Goal: Check status: Check status

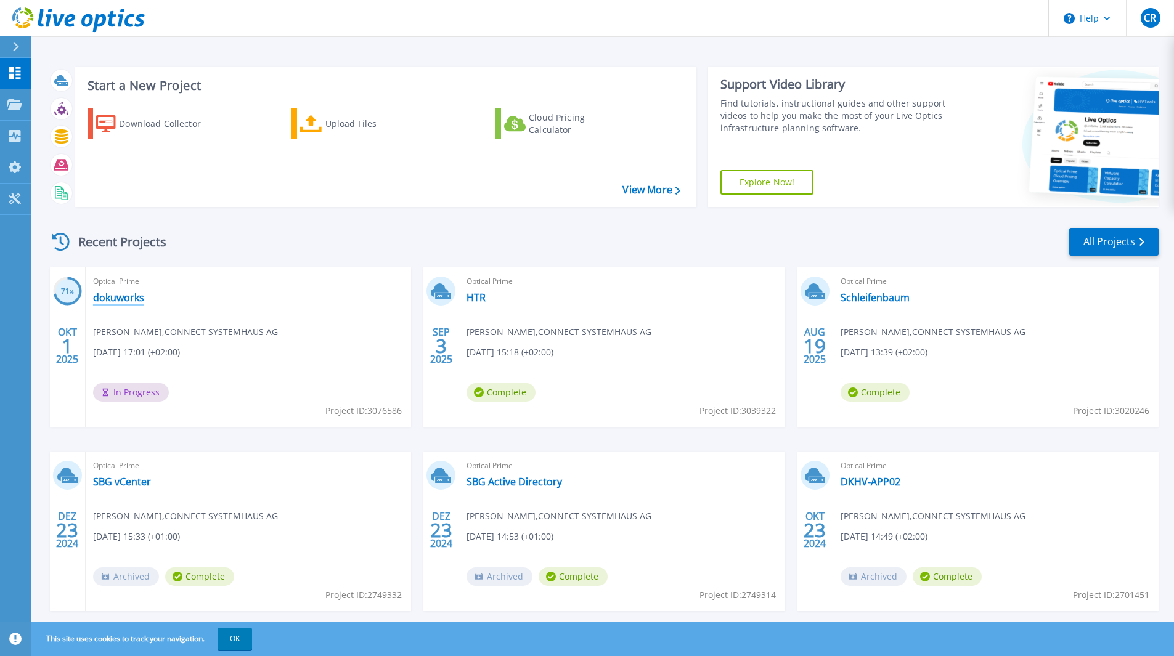
click at [120, 295] on link "dokuworks" at bounding box center [118, 298] width 51 height 12
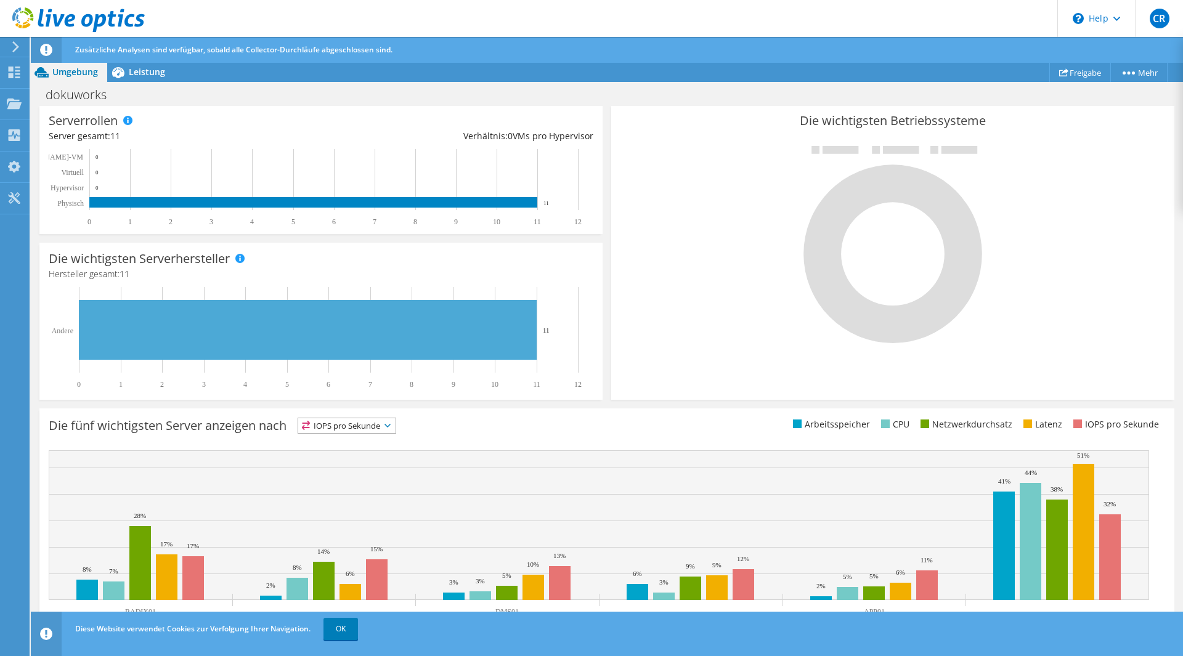
scroll to position [272, 0]
click at [361, 626] on span "OK" at bounding box center [342, 629] width 44 height 10
click at [340, 626] on link "OK" at bounding box center [341, 629] width 35 height 22
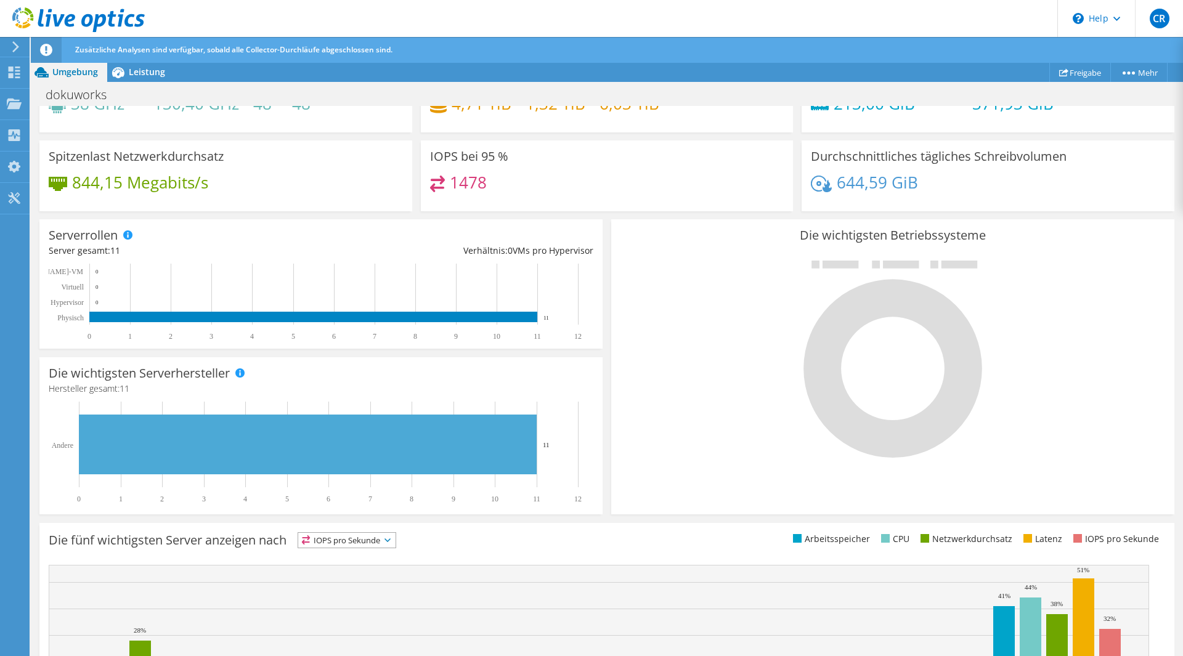
scroll to position [92, 0]
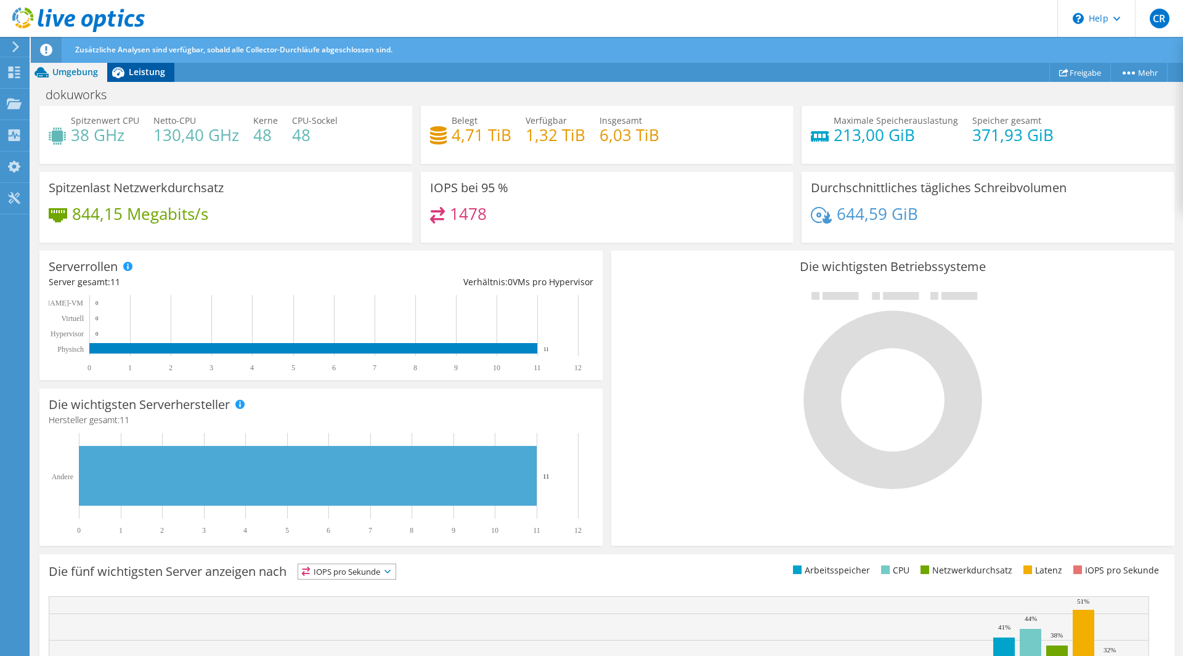
click at [128, 68] on icon at bounding box center [118, 73] width 22 height 22
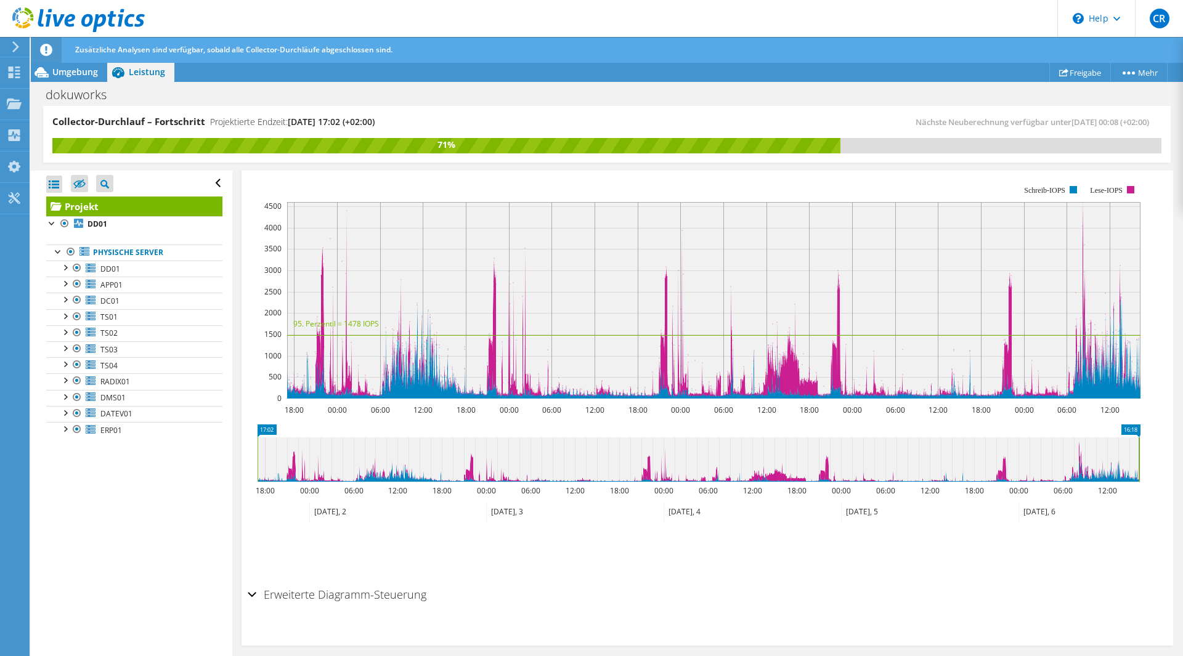
scroll to position [0, 0]
click at [139, 272] on link "DD01" at bounding box center [134, 269] width 176 height 16
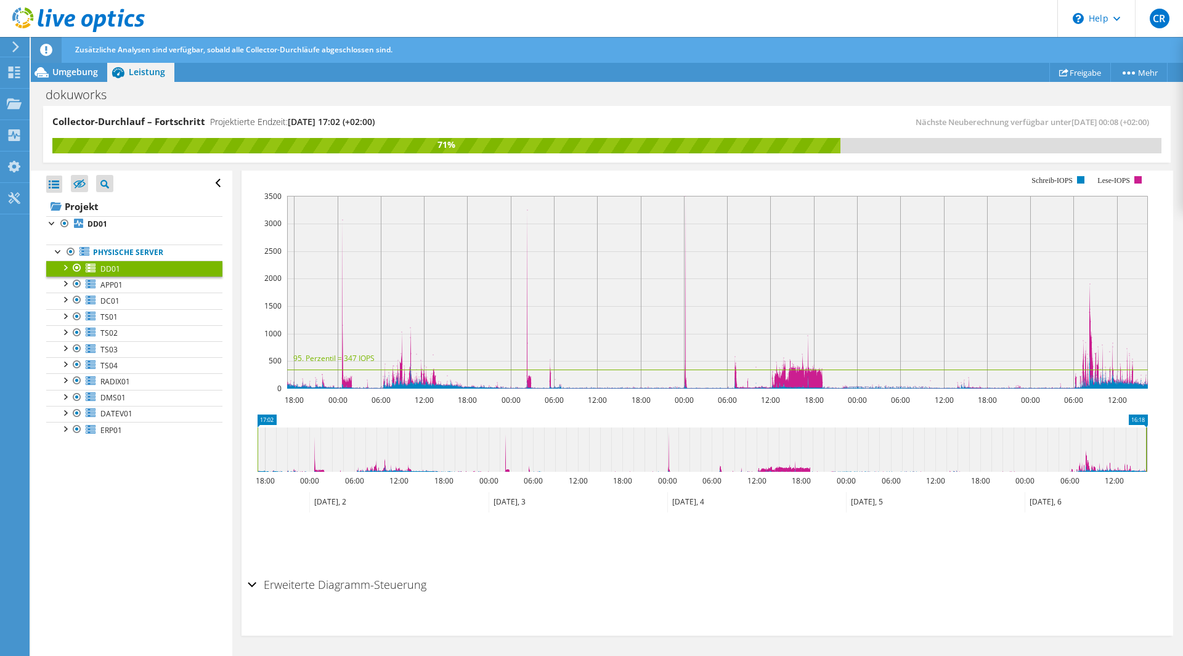
scroll to position [205, 0]
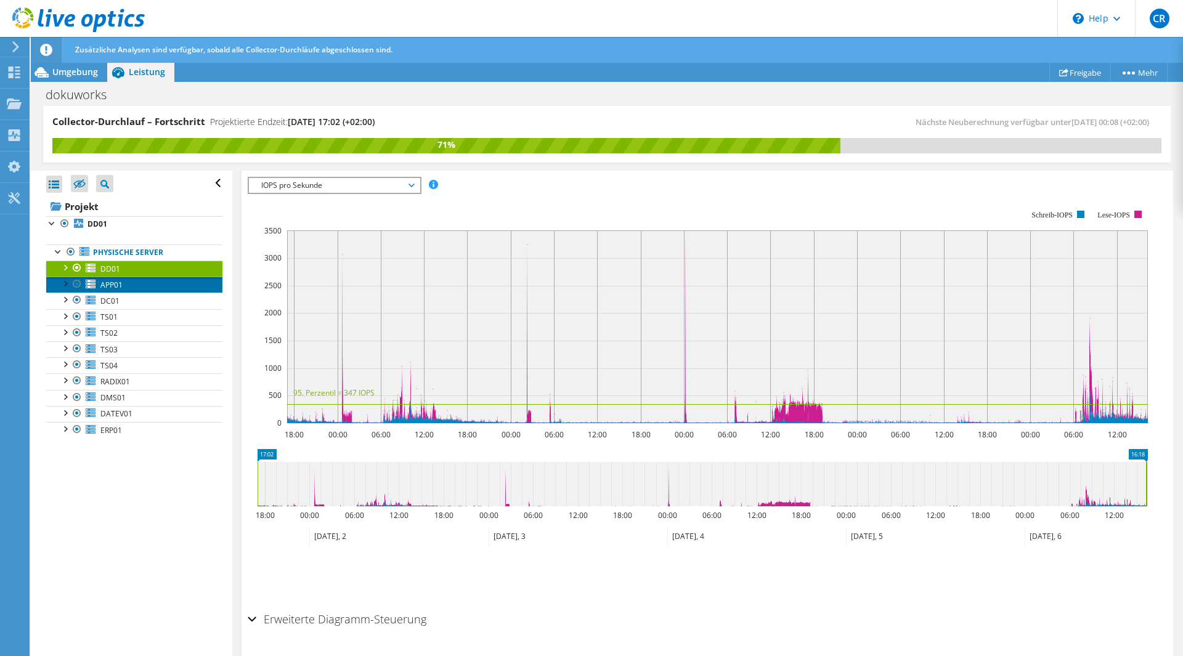
click at [115, 285] on span "APP01" at bounding box center [111, 285] width 22 height 10
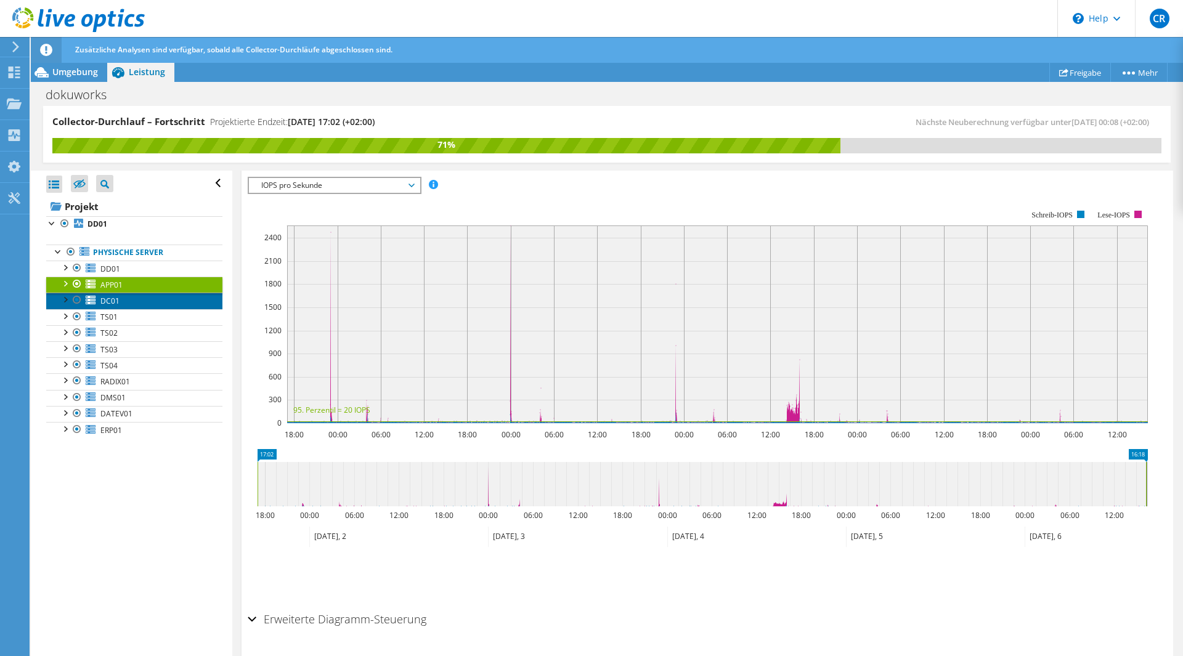
click at [118, 299] on span "DC01" at bounding box center [109, 301] width 19 height 10
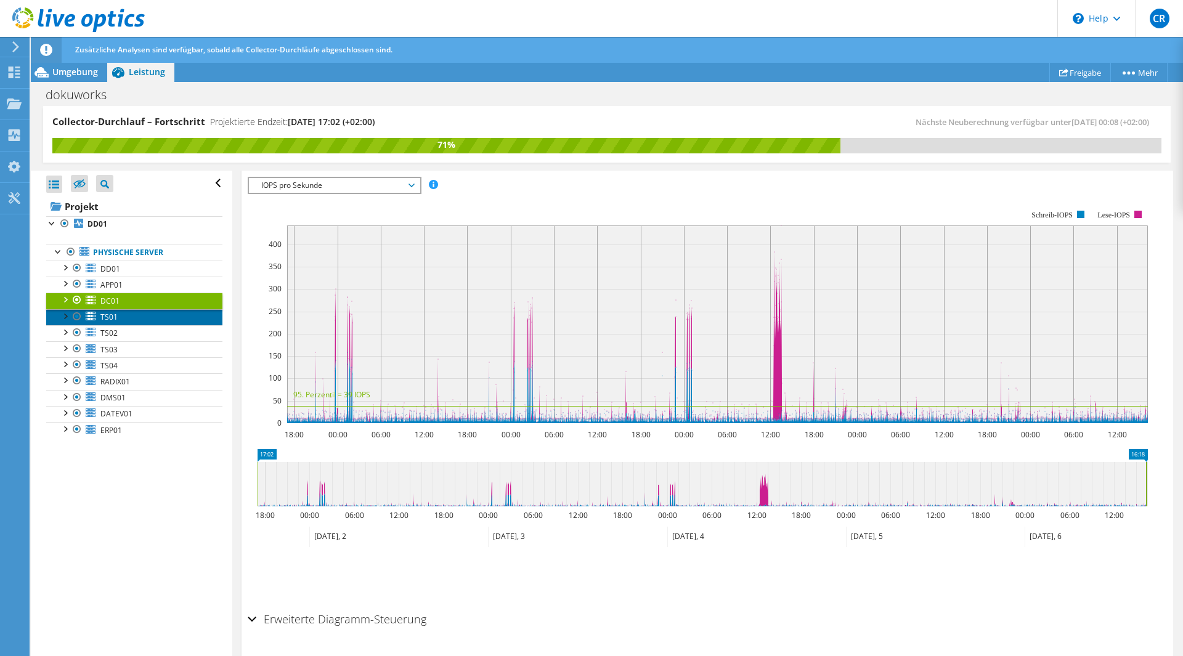
click at [118, 318] on link "TS01" at bounding box center [134, 317] width 176 height 16
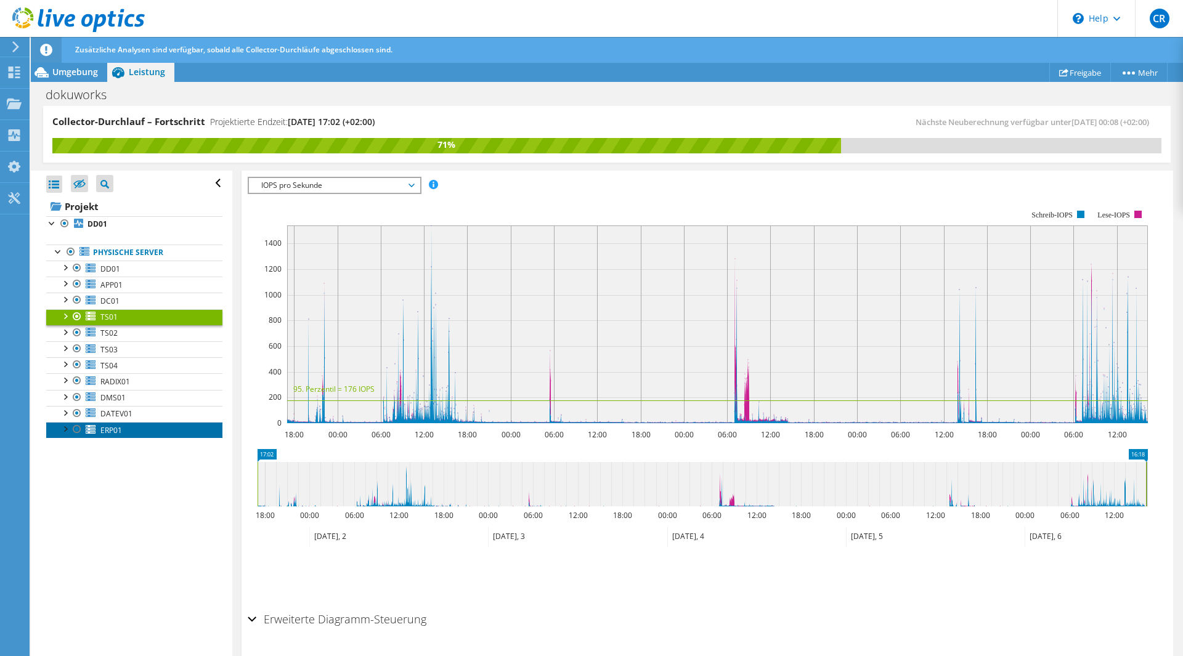
click at [121, 434] on span "ERP01" at bounding box center [111, 430] width 22 height 10
